Goal: Transaction & Acquisition: Purchase product/service

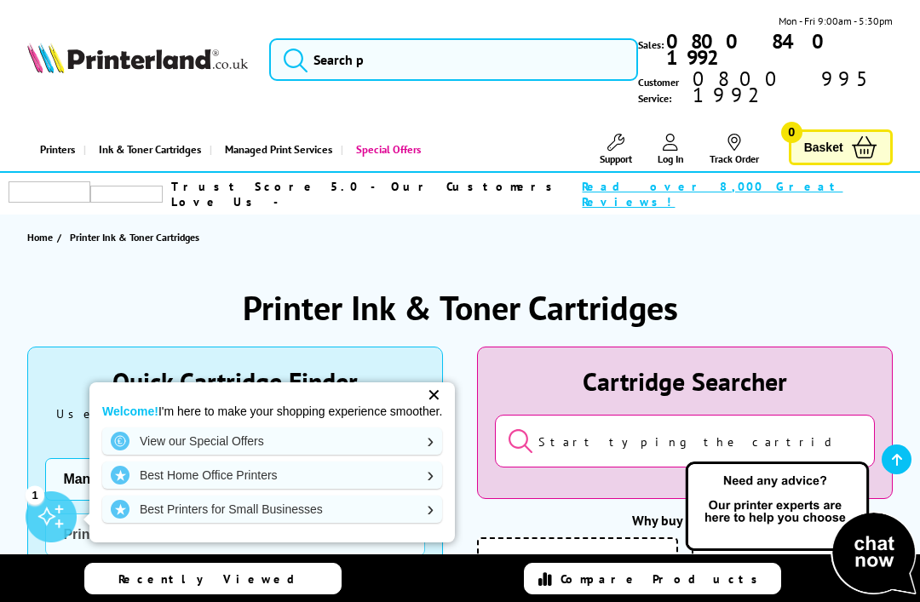
select select
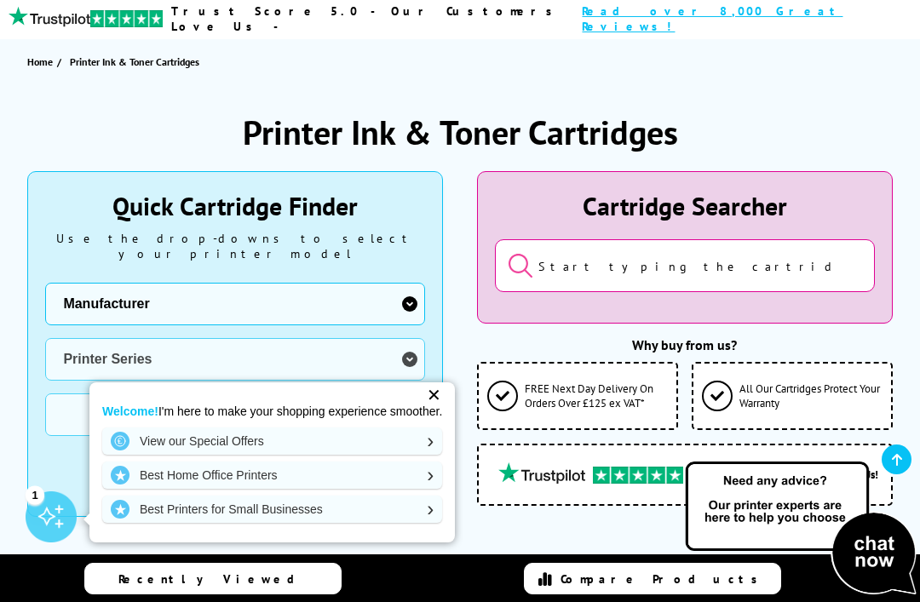
scroll to position [192, 0]
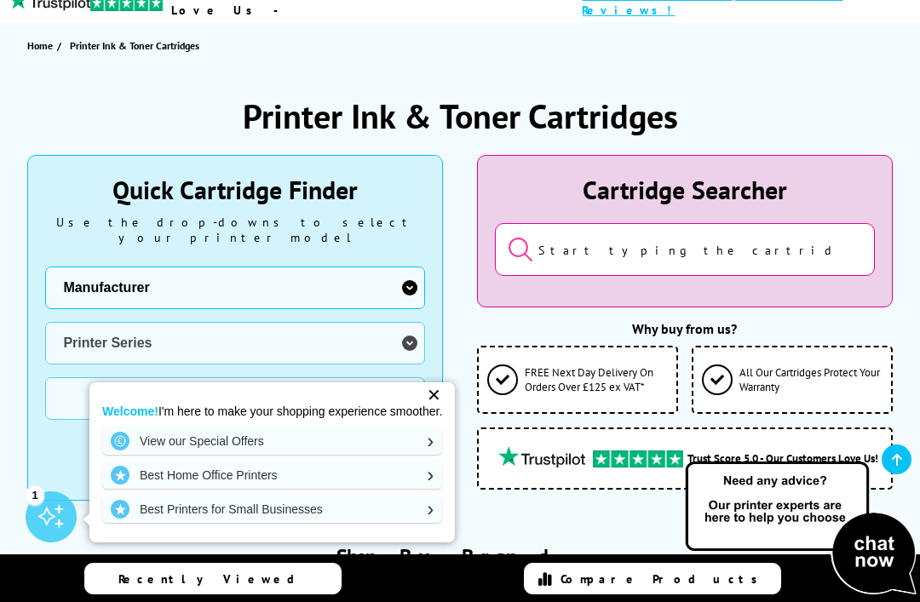
click at [404, 267] on select "Manufacturer Brother Canon Dell Dymo Epson HP Kodak Konica Minolta Kyocera Lexm…" at bounding box center [235, 288] width 380 height 43
select select "12603"
click at [408, 322] on select "Printer Series AMP Series Colour Copier Series DesignJet Series DeskJet Series …" at bounding box center [235, 343] width 380 height 43
select select "40058"
click at [416, 377] on select "Sub Type HP OfficeJet HP OfficeJet Enterprise HP OfficeJet Pro" at bounding box center [235, 398] width 380 height 43
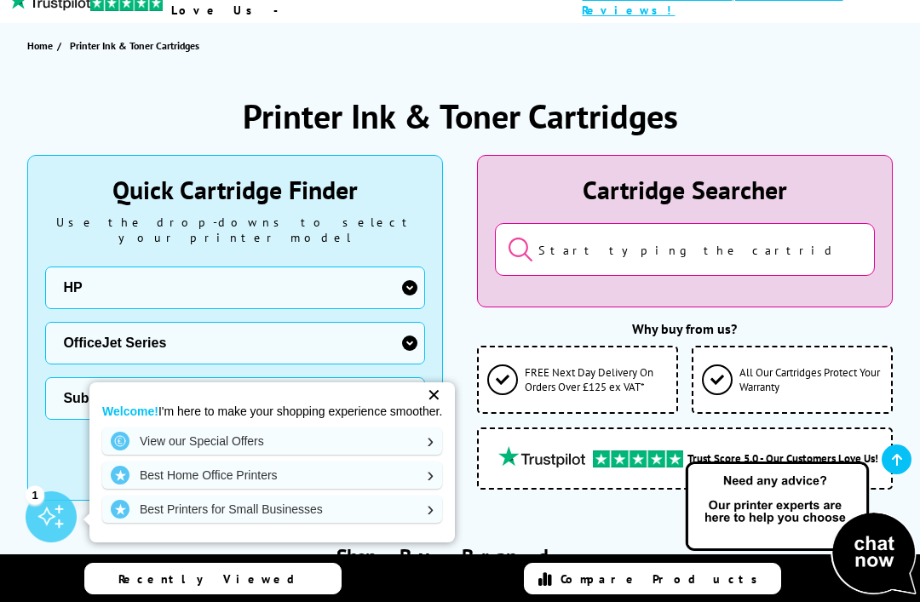
select select "36130"
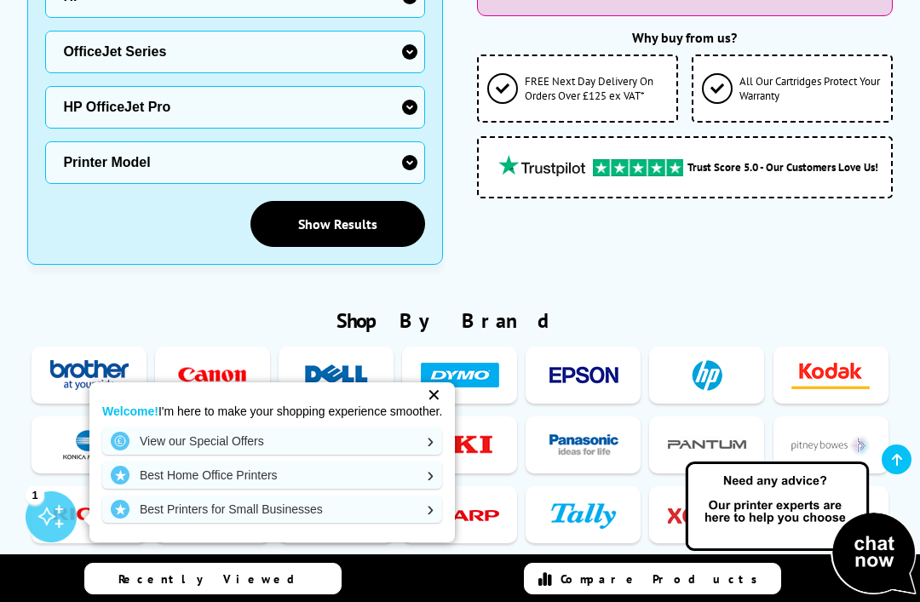
scroll to position [484, 0]
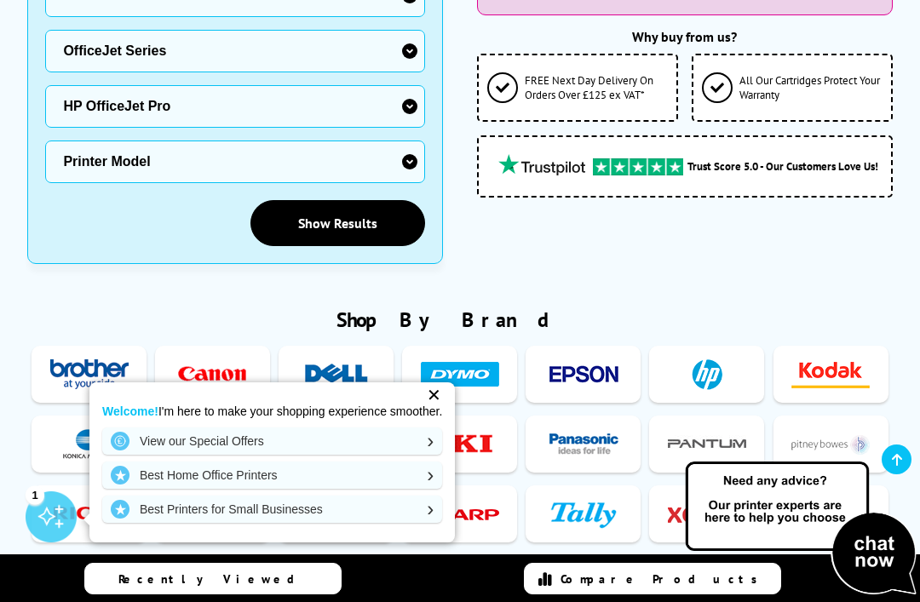
click at [339, 200] on link "Show Results" at bounding box center [337, 223] width 175 height 46
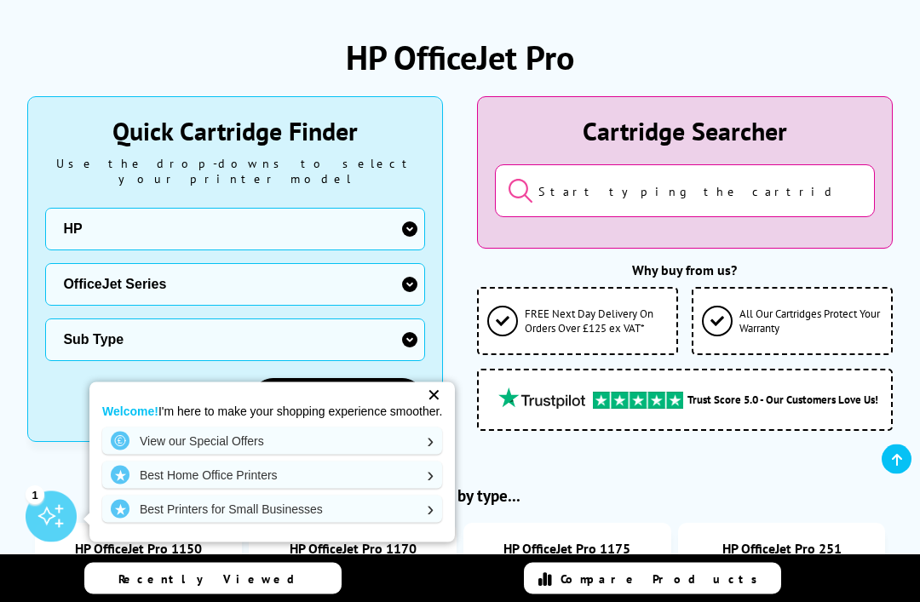
scroll to position [223, 0]
